Goal: Task Accomplishment & Management: Use online tool/utility

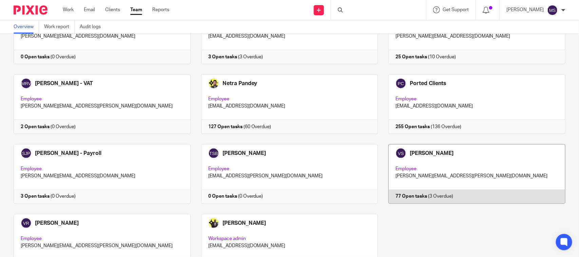
scroll to position [376, 0]
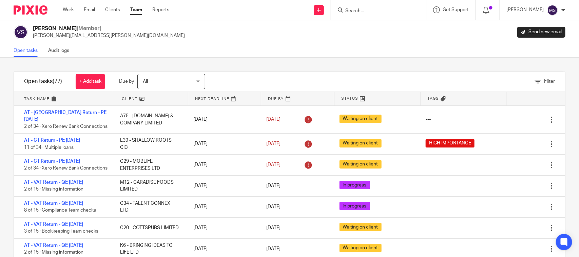
click at [327, 35] on div "Vaibhav Solanki (Member) vaibhav.solanki@confiancebizsol.com Send new email" at bounding box center [290, 32] width 552 height 14
click at [286, 37] on div "Vaibhav Solanki (Member) vaibhav.solanki@confiancebizsol.com Send new email" at bounding box center [290, 32] width 552 height 14
click at [362, 13] on input "Search" at bounding box center [375, 11] width 61 height 6
type input "D2"
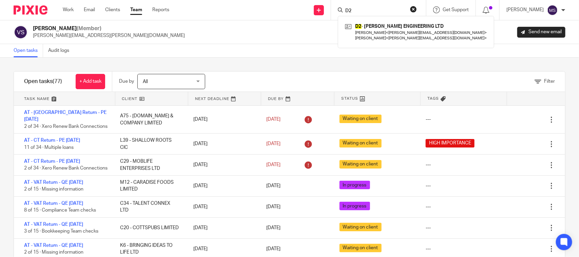
drag, startPoint x: 365, startPoint y: 11, endPoint x: 310, endPoint y: 17, distance: 55.4
click at [310, 17] on div "Send new email Create task Add client Request signature D2 D2 - DEVLIN ENGINEER…" at bounding box center [379, 10] width 400 height 20
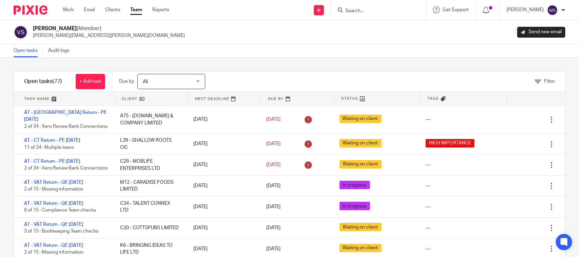
click at [356, 11] on input "Search" at bounding box center [375, 11] width 61 height 6
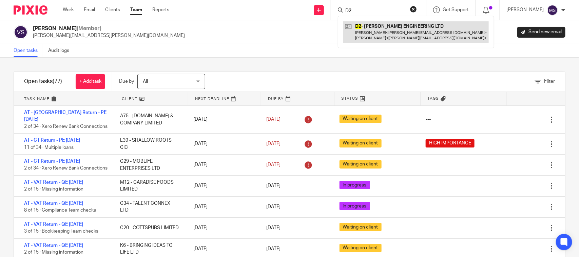
type input "D2"
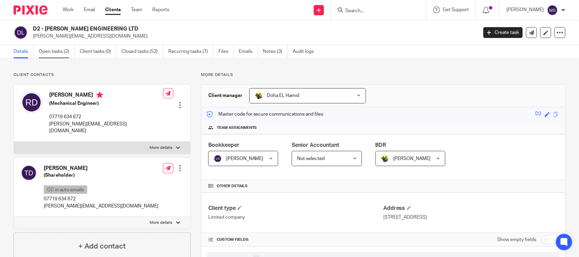
click at [60, 47] on link "Open tasks (2)" at bounding box center [57, 51] width 36 height 13
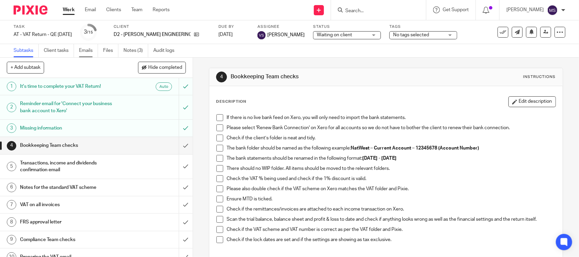
click at [82, 47] on link "Emails" at bounding box center [88, 50] width 19 height 13
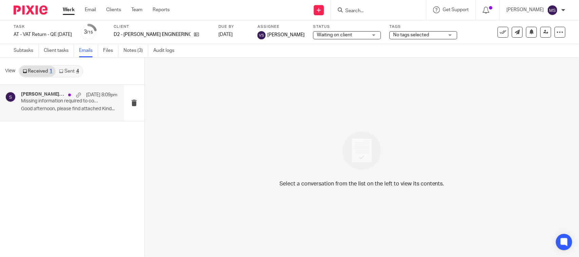
click at [45, 100] on p "Missing information required to complete your VAT Return" at bounding box center [59, 101] width 77 height 6
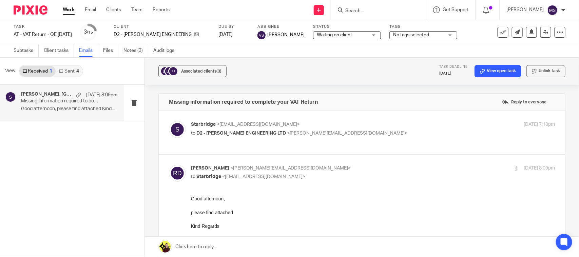
click at [237, 133] on span "D2 - [PERSON_NAME] ENGINEERING LTD" at bounding box center [241, 133] width 90 height 5
checkbox input "true"
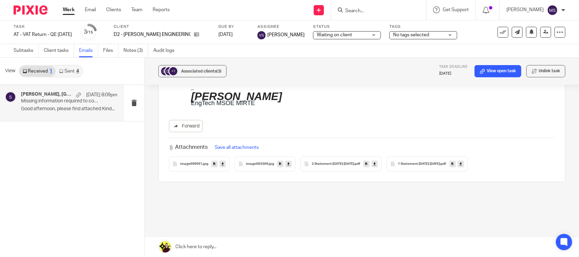
scroll to position [339, 0]
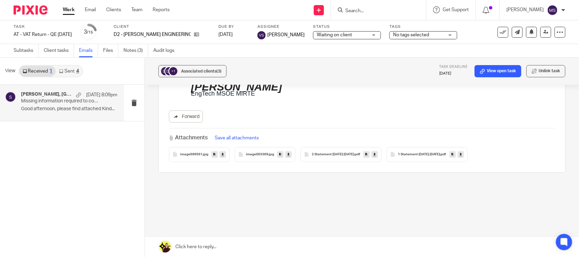
click at [376, 155] on icon at bounding box center [375, 154] width 2 height 5
